Goal: Check status

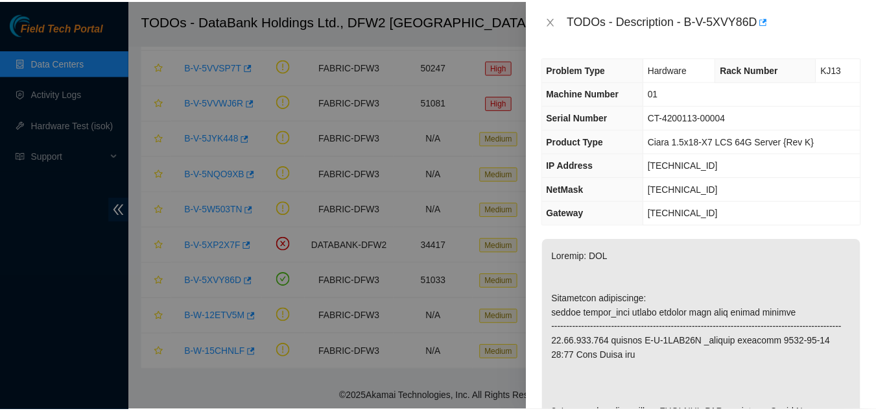
scroll to position [130, 0]
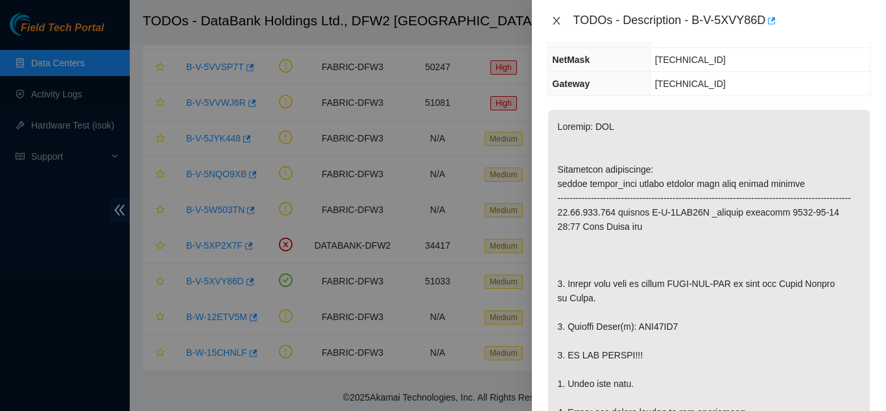
drag, startPoint x: 554, startPoint y: 19, endPoint x: 363, endPoint y: 63, distance: 196.2
click at [554, 22] on icon "close" at bounding box center [556, 21] width 10 height 10
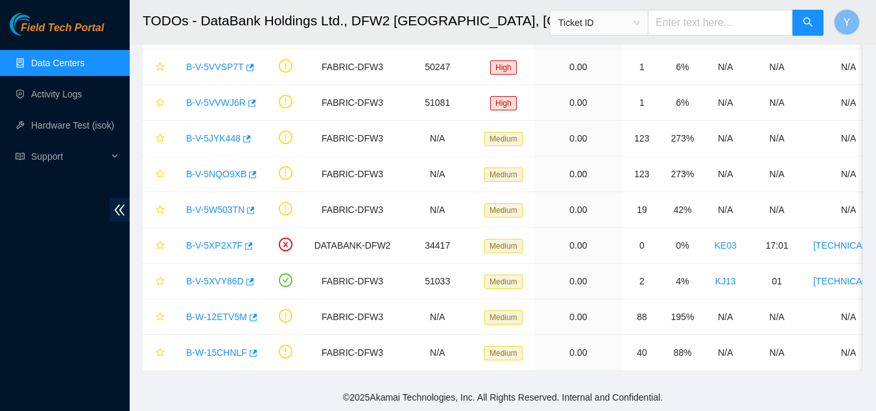
scroll to position [173, 0]
drag, startPoint x: 53, startPoint y: 54, endPoint x: 60, endPoint y: 56, distance: 7.3
click at [53, 58] on link "Data Centers" at bounding box center [57, 63] width 53 height 10
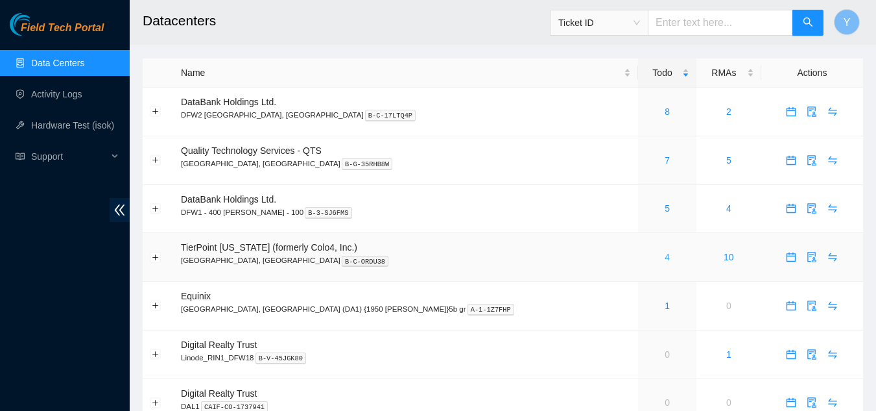
click at [665, 258] on link "4" at bounding box center [667, 257] width 5 height 10
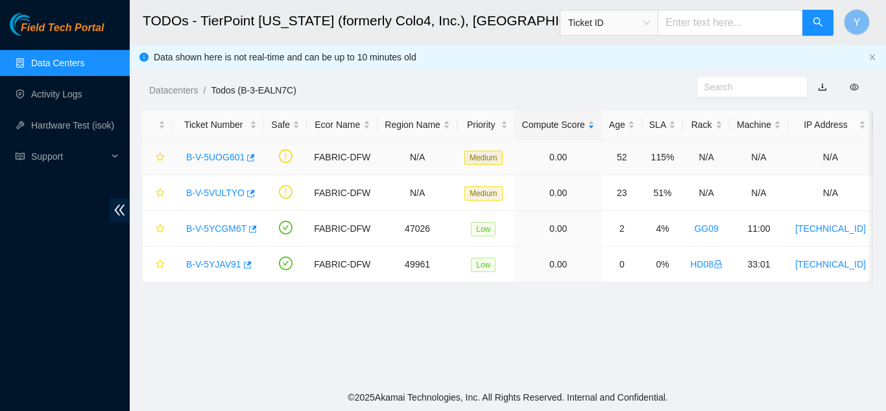
click at [221, 156] on link "B-V-5UOG601" at bounding box center [215, 157] width 58 height 10
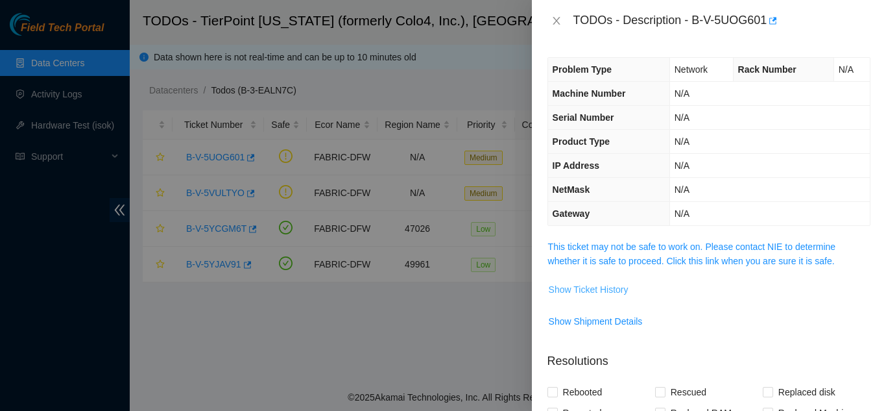
click at [566, 287] on span "Show Ticket History" at bounding box center [589, 289] width 80 height 14
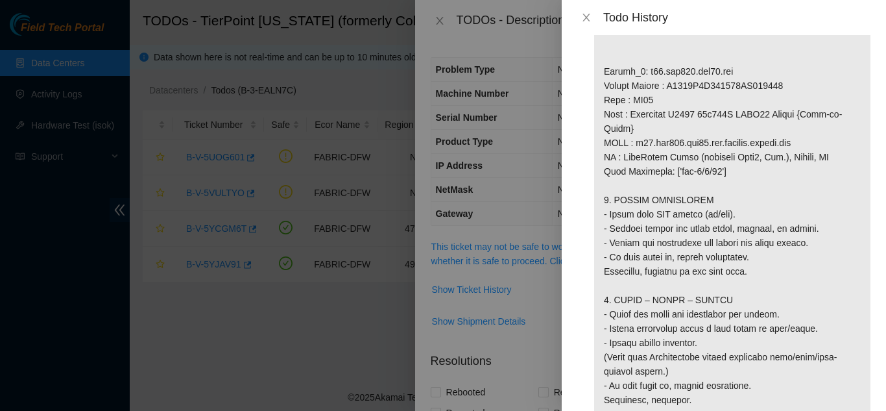
scroll to position [1038, 0]
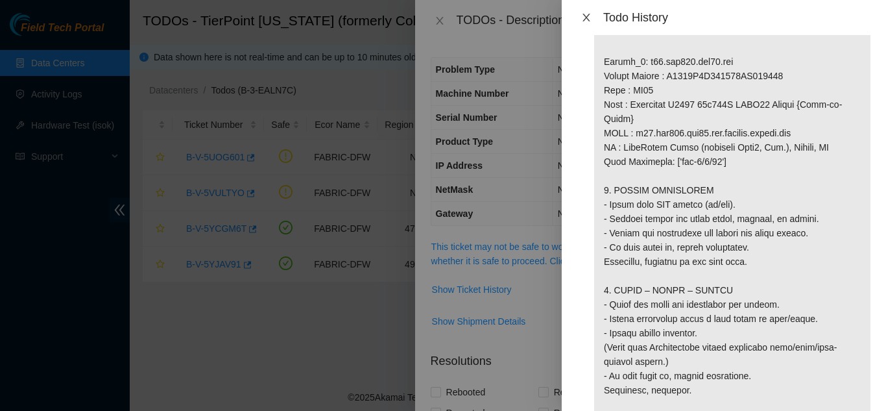
click at [584, 18] on icon "close" at bounding box center [586, 17] width 10 height 10
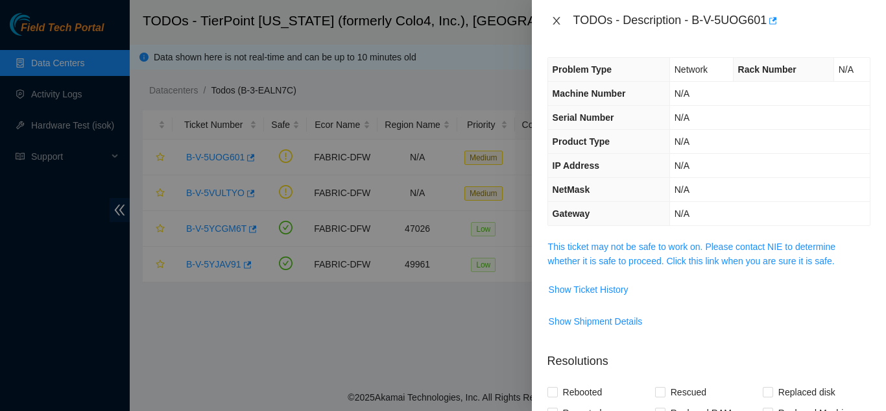
click at [555, 21] on icon "close" at bounding box center [556, 21] width 7 height 8
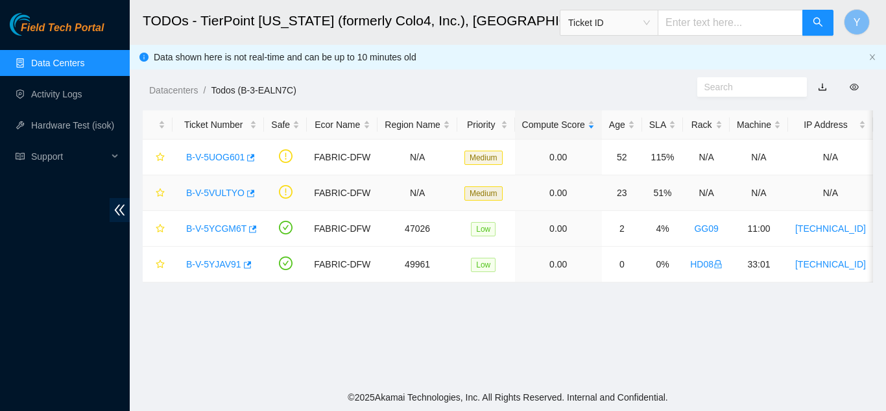
click at [226, 189] on link "B-V-5VULTYO" at bounding box center [215, 192] width 58 height 10
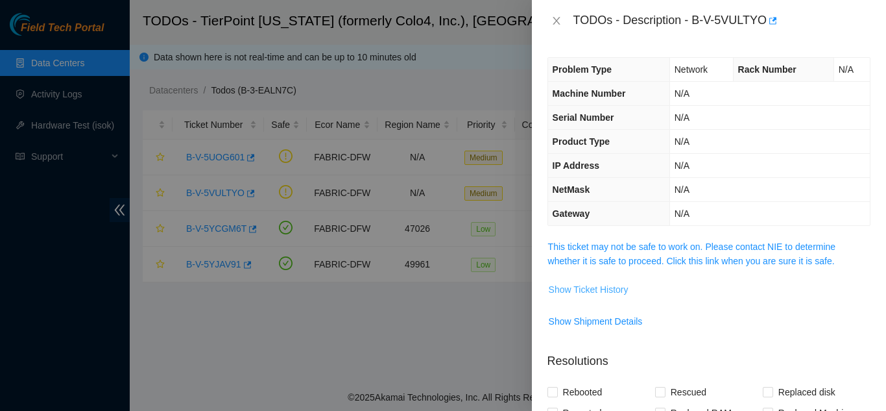
click at [571, 287] on span "Show Ticket History" at bounding box center [589, 289] width 80 height 14
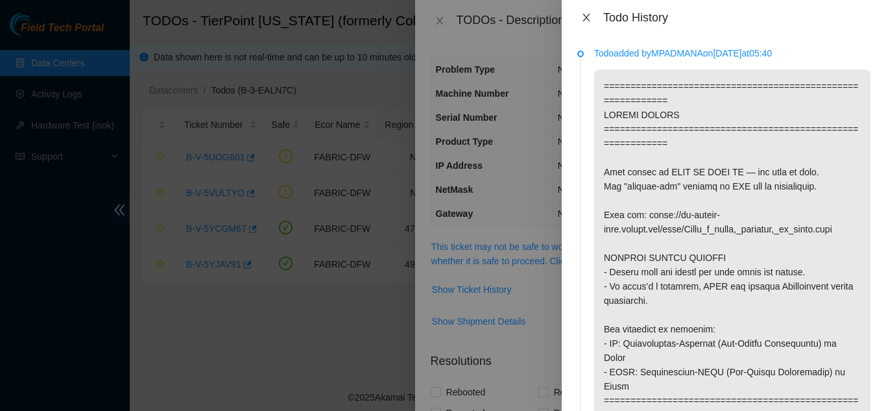
click at [586, 19] on icon "close" at bounding box center [586, 17] width 10 height 10
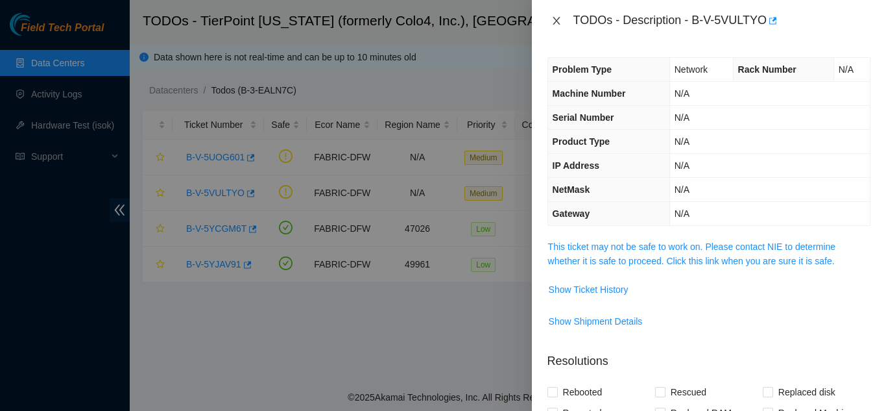
click at [561, 19] on icon "close" at bounding box center [556, 21] width 10 height 10
